Goal: Transaction & Acquisition: Purchase product/service

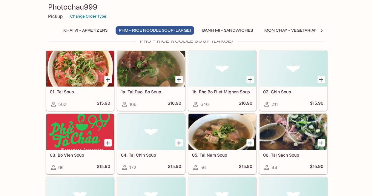
scroll to position [128, 0]
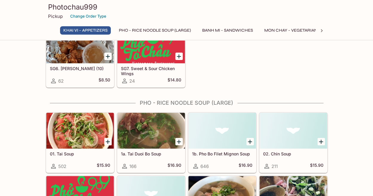
click at [159, 127] on div at bounding box center [150, 131] width 67 height 36
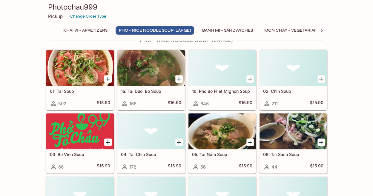
scroll to position [192, 0]
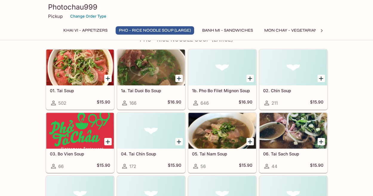
click at [244, 11] on h3 "Photochau999" at bounding box center [186, 6] width 277 height 9
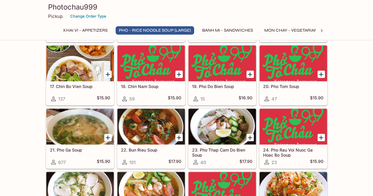
scroll to position [449, 0]
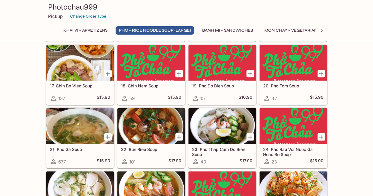
click at [49, 64] on div at bounding box center [79, 63] width 67 height 36
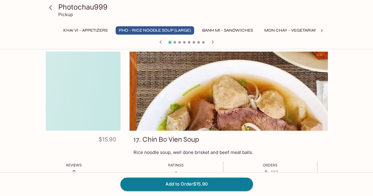
click at [136, 154] on p "Rice noodle soup, well done brisket and beef meat balls." at bounding box center [269, 153] width 273 height 6
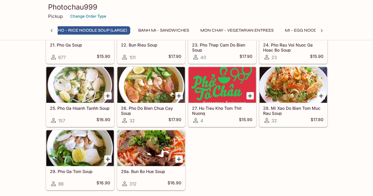
scroll to position [0, 58]
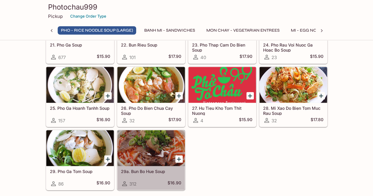
click at [154, 169] on h5 "29a. Bun Bo Hue Soup" at bounding box center [151, 171] width 60 height 5
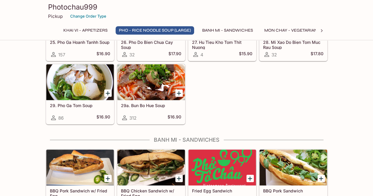
scroll to position [563, 0]
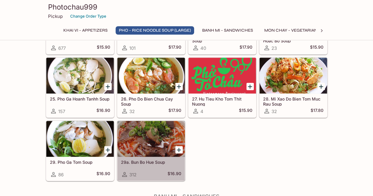
click at [164, 150] on div at bounding box center [150, 139] width 67 height 36
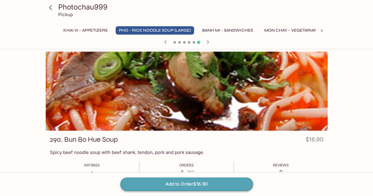
click at [157, 184] on button "Add to Order $16.90" at bounding box center [186, 184] width 132 height 13
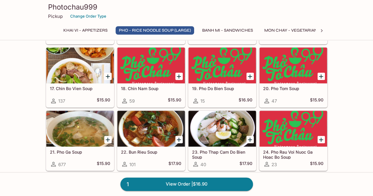
scroll to position [448, 0]
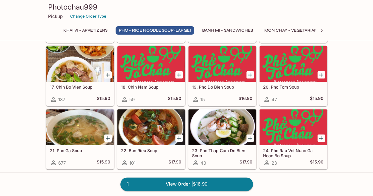
click at [82, 74] on div at bounding box center [79, 64] width 67 height 36
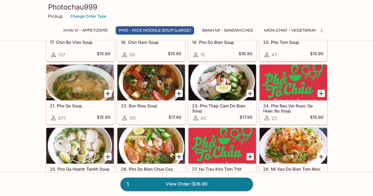
click at [61, 91] on div at bounding box center [79, 82] width 67 height 36
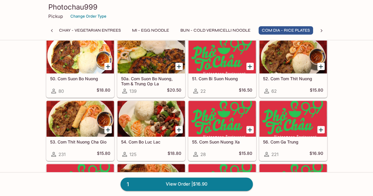
scroll to position [1265, 0]
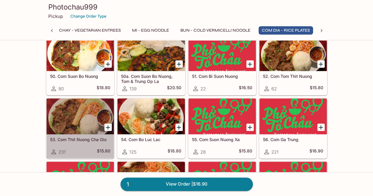
click at [65, 121] on div at bounding box center [80, 116] width 67 height 36
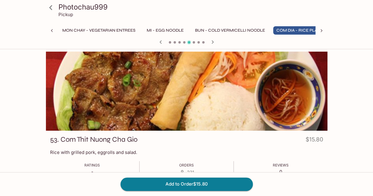
scroll to position [0, 217]
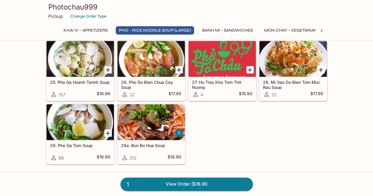
scroll to position [637, 0]
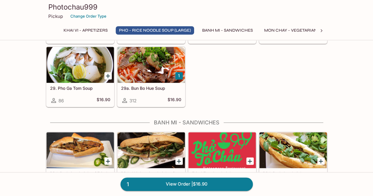
click at [75, 5] on h3 "Photochau999" at bounding box center [186, 6] width 277 height 9
